Goal: Task Accomplishment & Management: Manage account settings

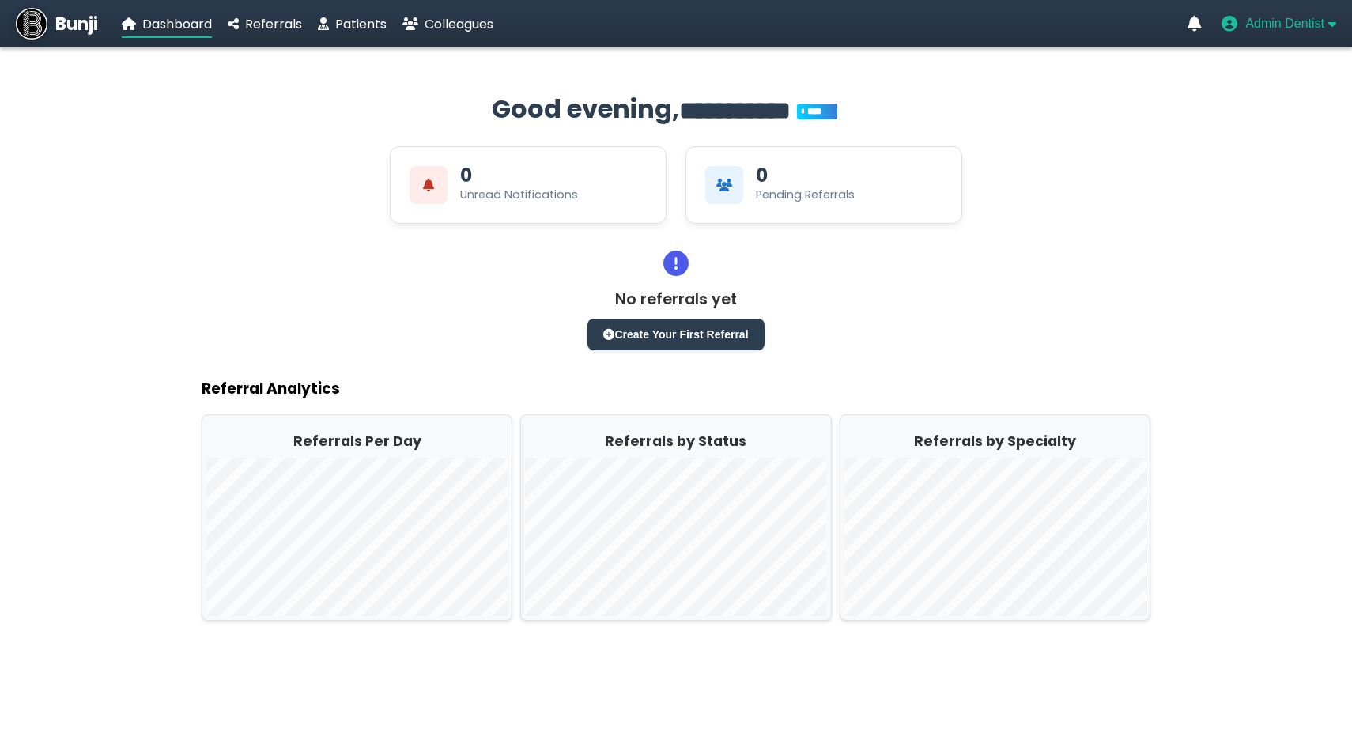
click at [1291, 29] on span "Admin Dentist" at bounding box center [1284, 24] width 79 height 14
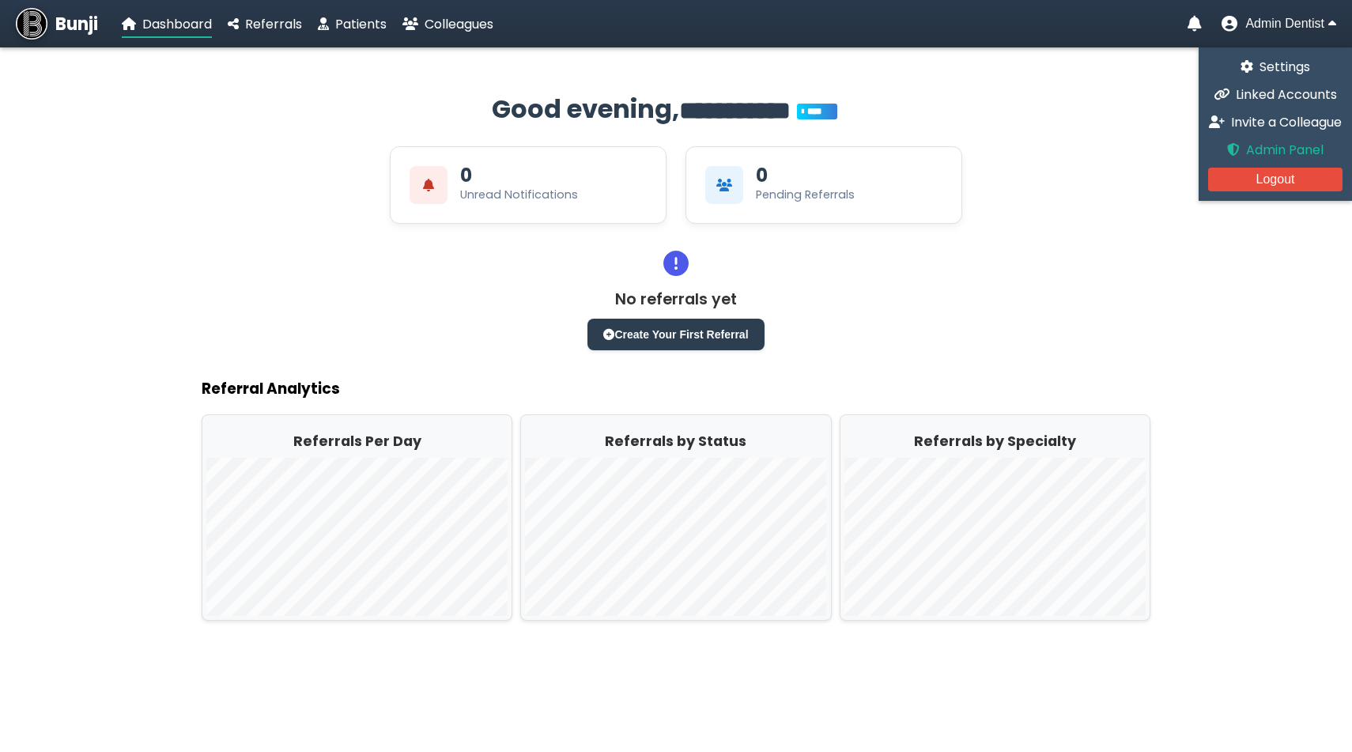
click at [1259, 155] on span "Admin Panel" at bounding box center [1284, 150] width 77 height 18
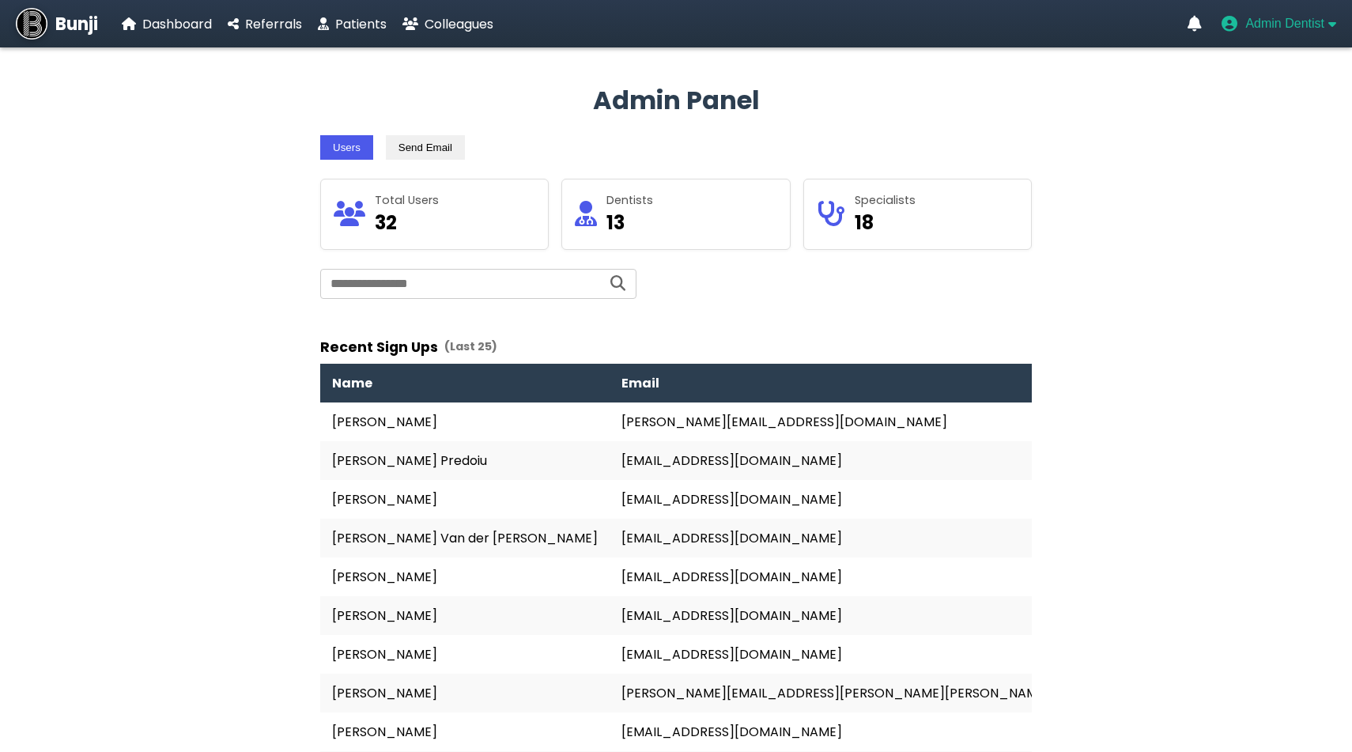
click at [1245, 21] on span "Admin Dentist" at bounding box center [1284, 24] width 79 height 14
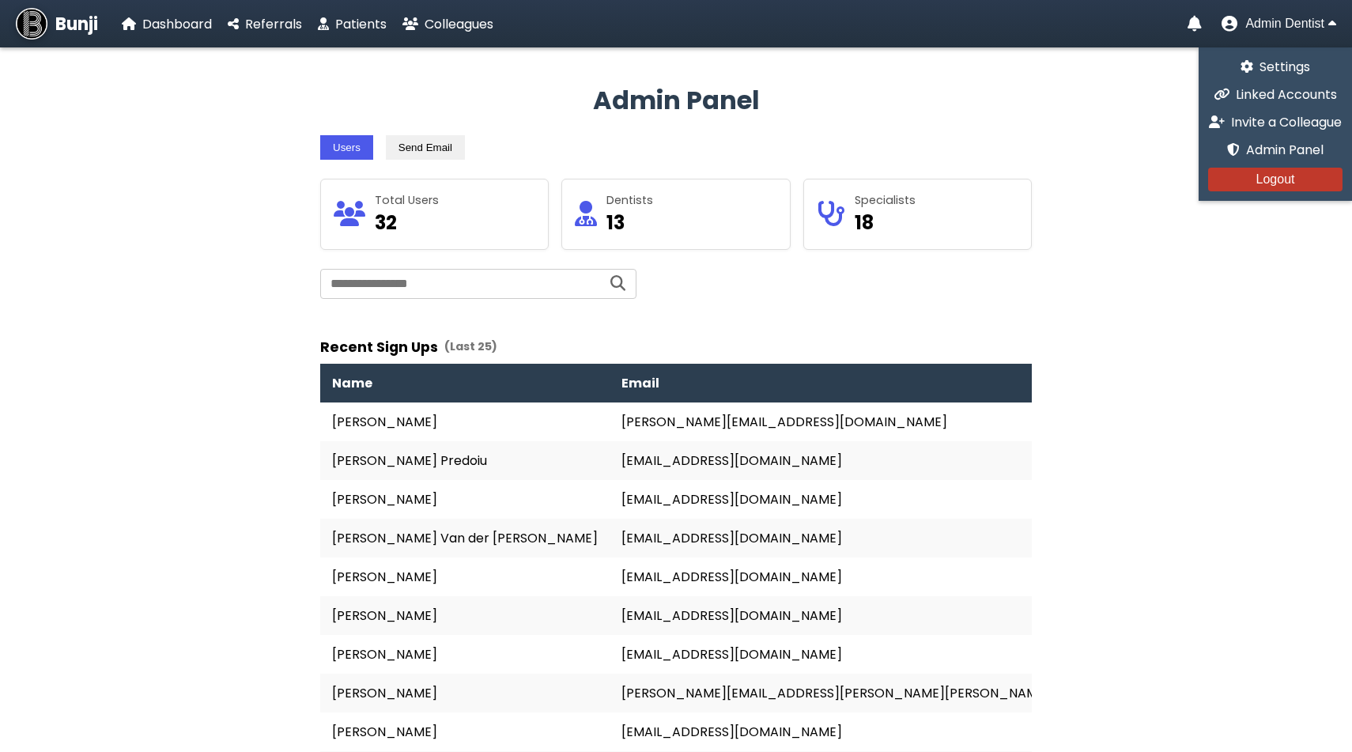
click at [1251, 183] on button "Logout" at bounding box center [1275, 180] width 134 height 24
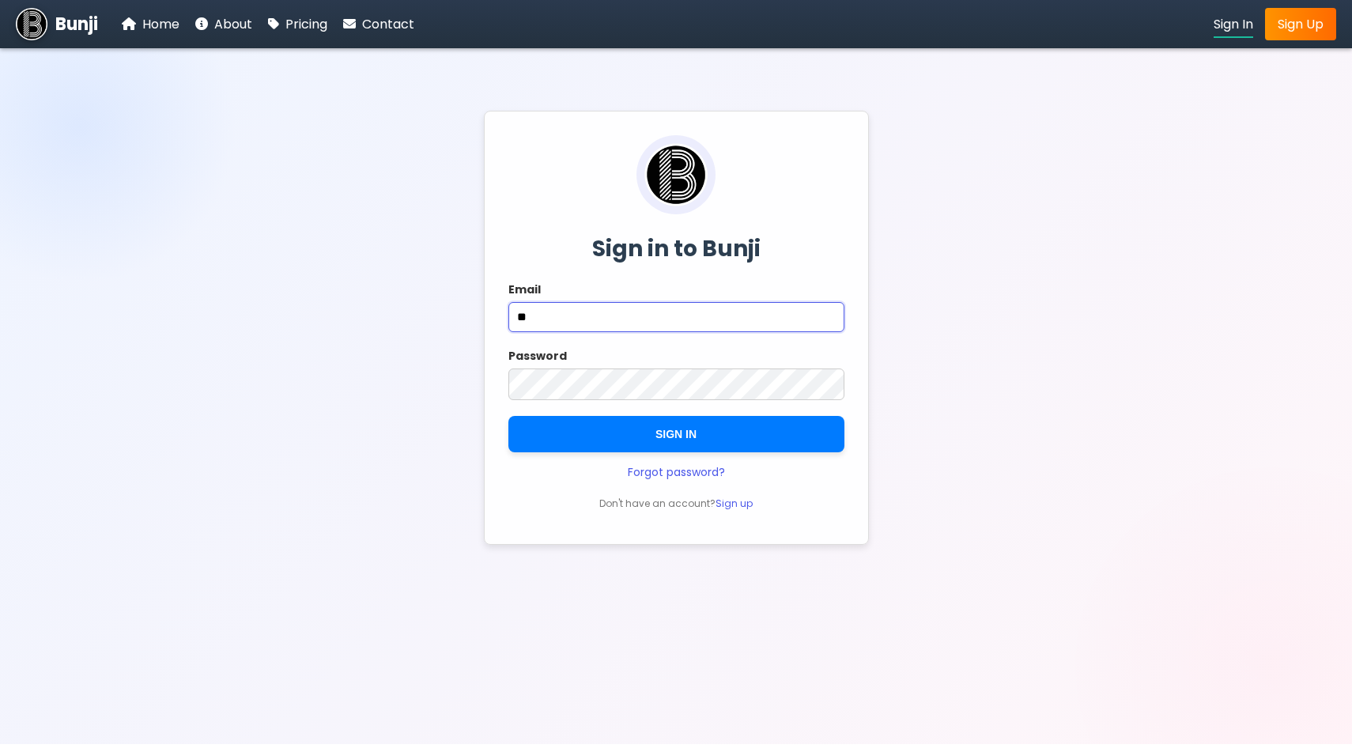
type input "**********"
click at [676, 436] on button "SIGN IN" at bounding box center [676, 434] width 336 height 36
